Goal: Transaction & Acquisition: Purchase product/service

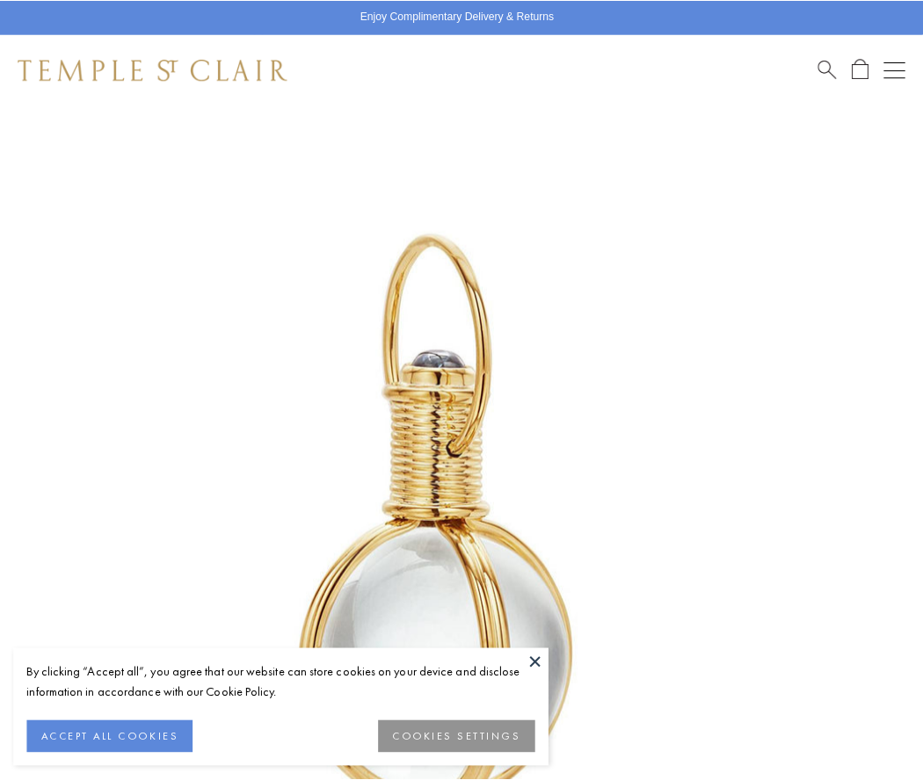
scroll to position [455, 0]
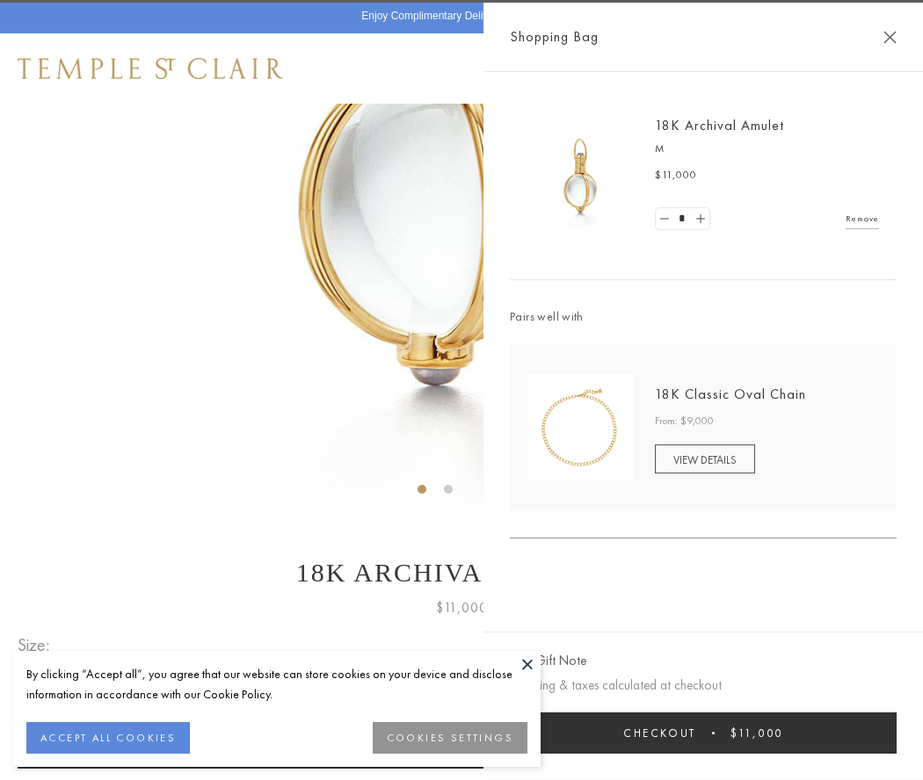
click at [703, 733] on button "Checkout $11,000" at bounding box center [703, 733] width 387 height 41
